Goal: Check status: Check status

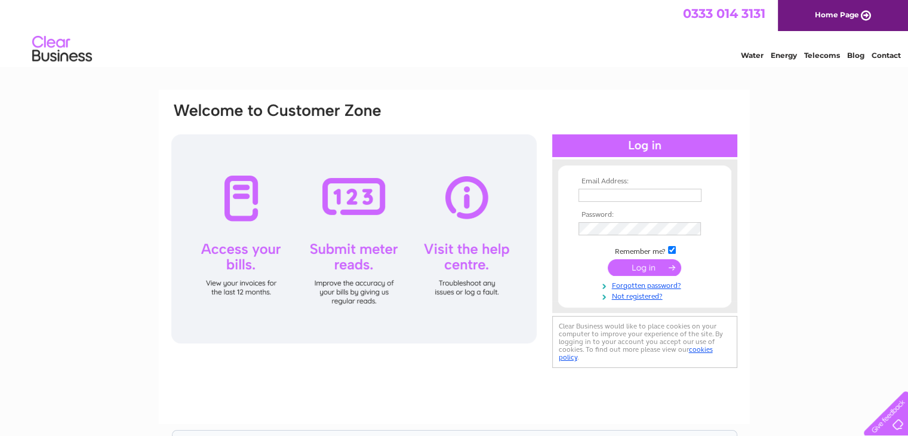
type input "[EMAIL_ADDRESS][DOMAIN_NAME]"
click at [643, 266] on input "submit" at bounding box center [643, 267] width 73 height 17
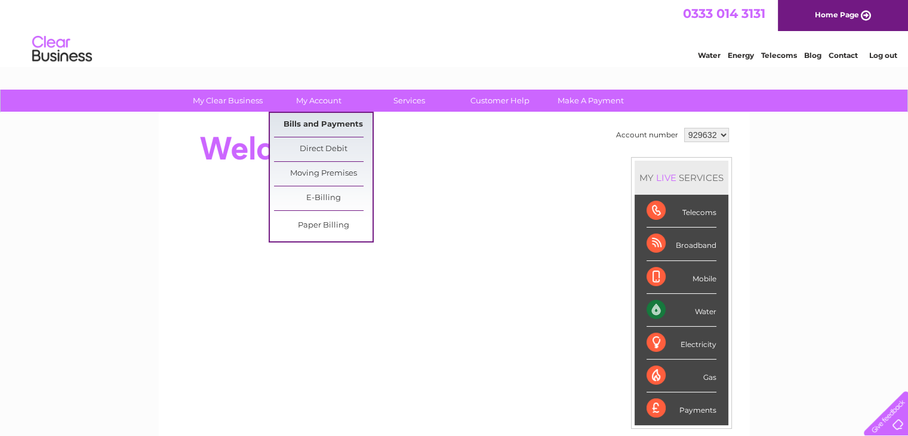
click at [310, 122] on link "Bills and Payments" at bounding box center [323, 125] width 98 height 24
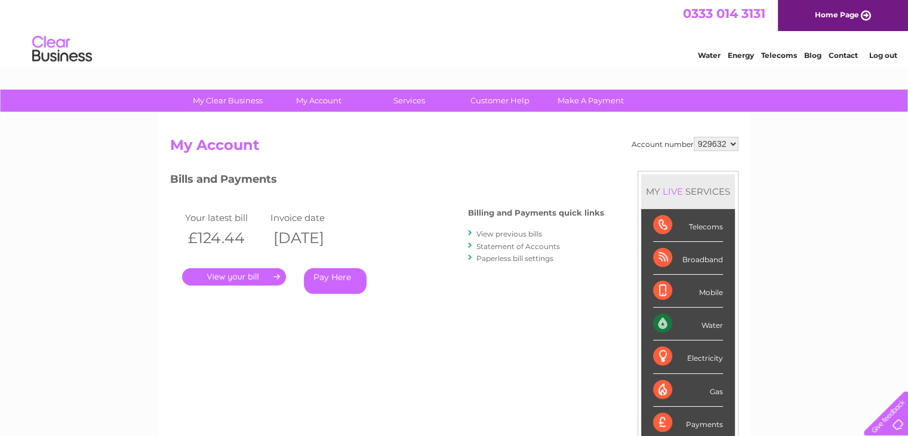
click at [234, 280] on link "." at bounding box center [234, 276] width 104 height 17
